Goal: Information Seeking & Learning: Learn about a topic

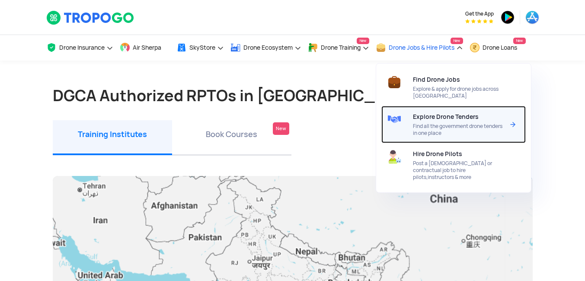
click at [508, 124] on div "Explore Drone Tenders Find all the government drone tenders in one place" at bounding box center [460, 124] width 95 height 37
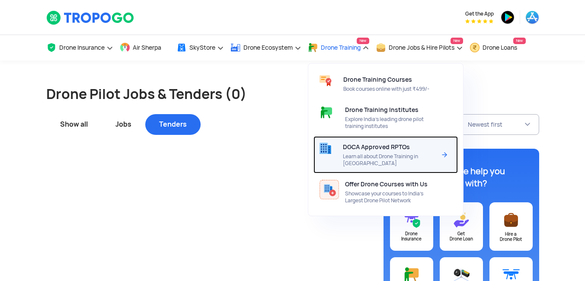
click at [395, 153] on span "Learn all about Drone Training in [GEOGRAPHIC_DATA]" at bounding box center [389, 160] width 93 height 14
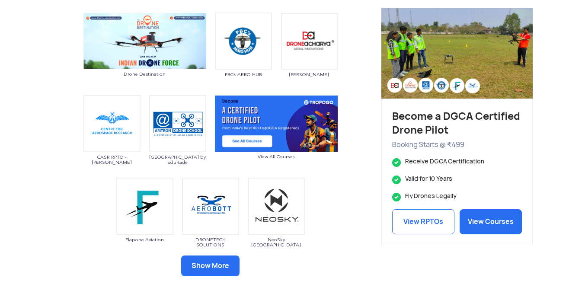
scroll to position [433, 0]
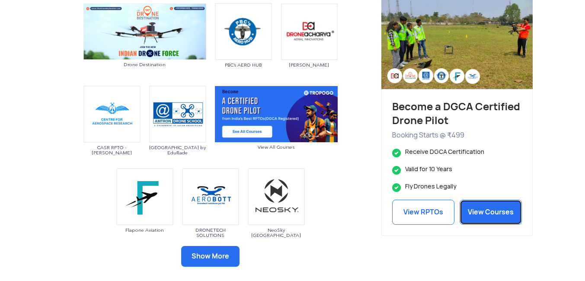
click at [485, 213] on link "View Courses" at bounding box center [491, 212] width 62 height 25
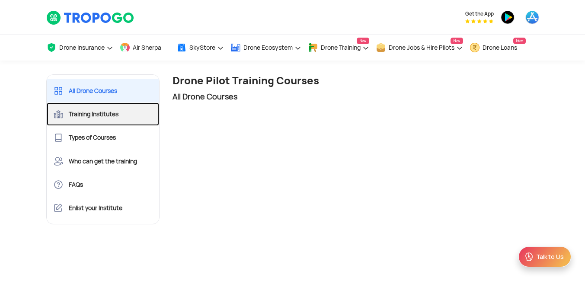
click at [106, 116] on link "Training Institutes" at bounding box center [103, 114] width 113 height 23
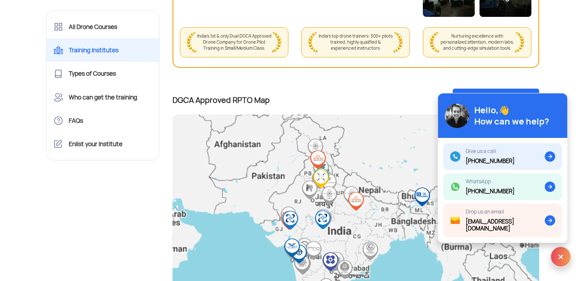
scroll to position [260, 0]
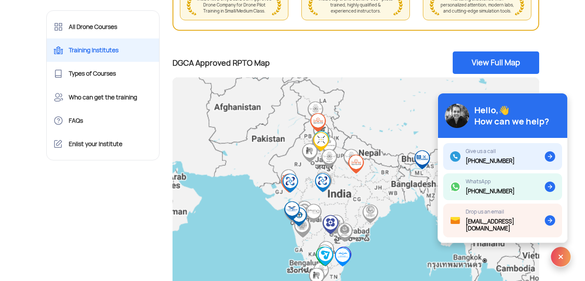
click at [557, 256] on img at bounding box center [561, 257] width 21 height 21
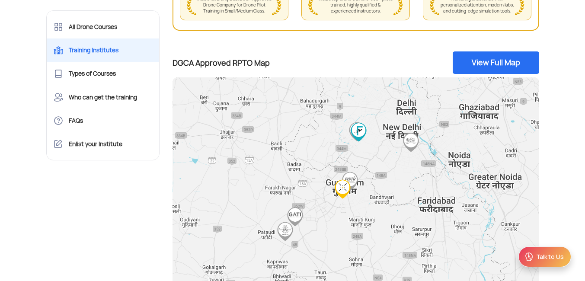
click at [296, 215] on img at bounding box center [295, 216] width 19 height 19
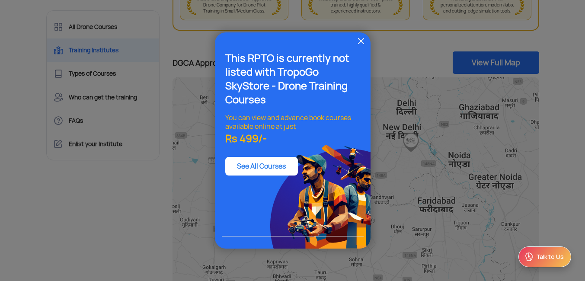
click at [363, 42] on img at bounding box center [361, 41] width 10 height 10
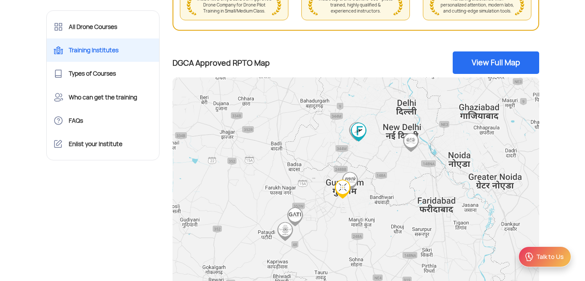
click at [341, 192] on img "Droneverse Aviation" at bounding box center [342, 189] width 19 height 19
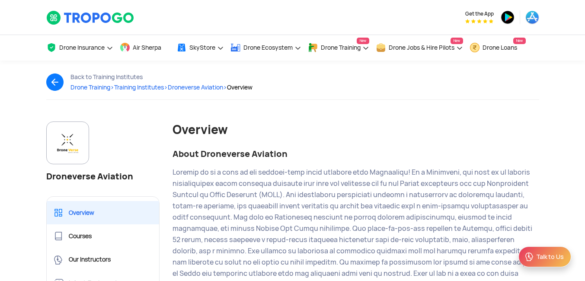
click at [52, 82] on img at bounding box center [58, 82] width 24 height 17
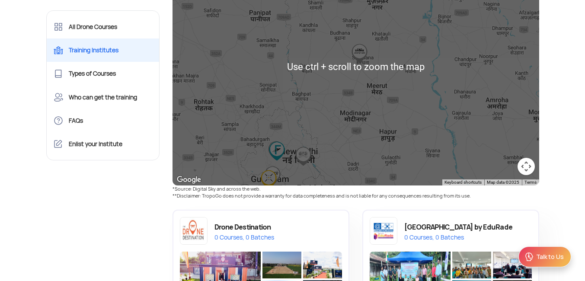
scroll to position [346, 0]
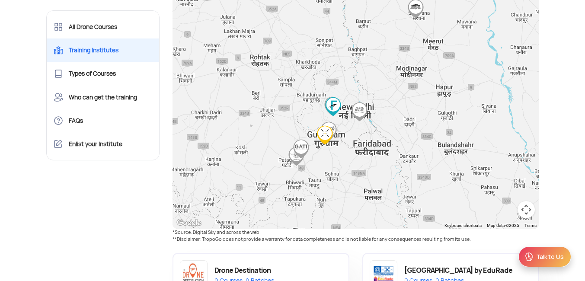
drag, startPoint x: 366, startPoint y: 143, endPoint x: 425, endPoint y: 53, distance: 108.1
click at [424, 53] on div at bounding box center [356, 110] width 367 height 238
